Goal: Transaction & Acquisition: Purchase product/service

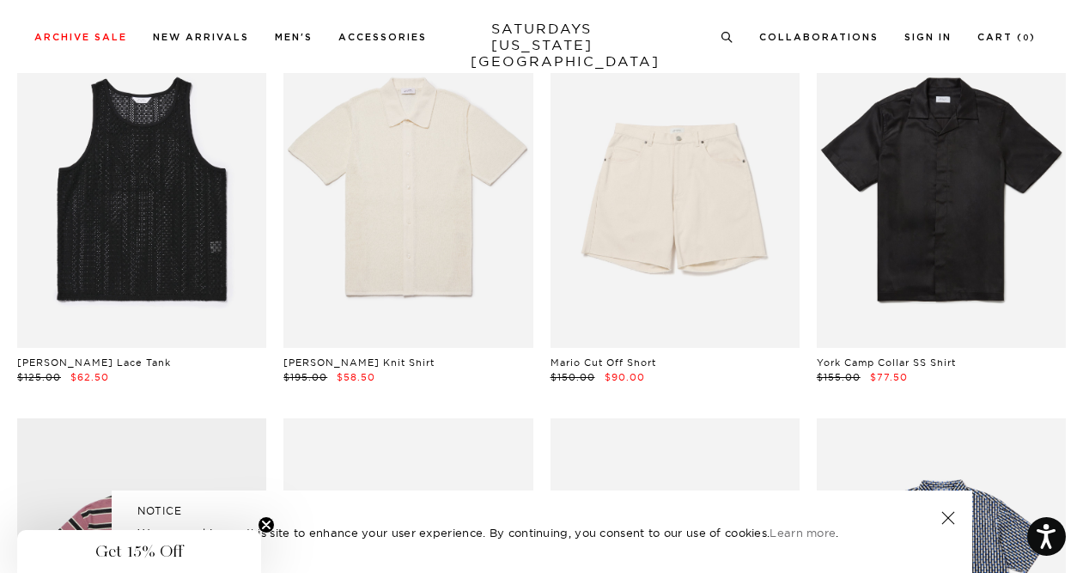
scroll to position [8754, 0]
